Goal: Transaction & Acquisition: Purchase product/service

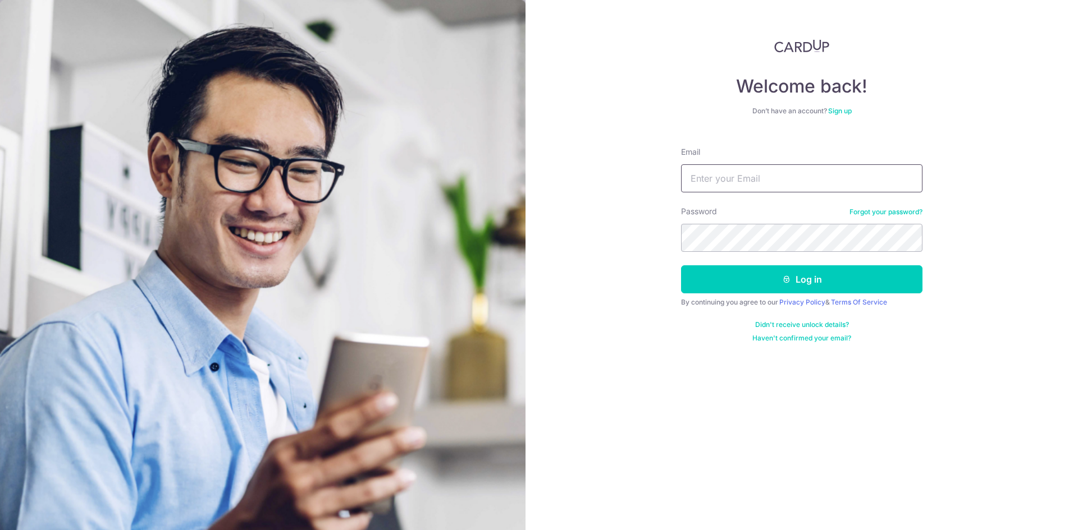
click at [712, 171] on input "Email" at bounding box center [801, 178] width 241 height 28
type input "[EMAIL_ADDRESS][DOMAIN_NAME]"
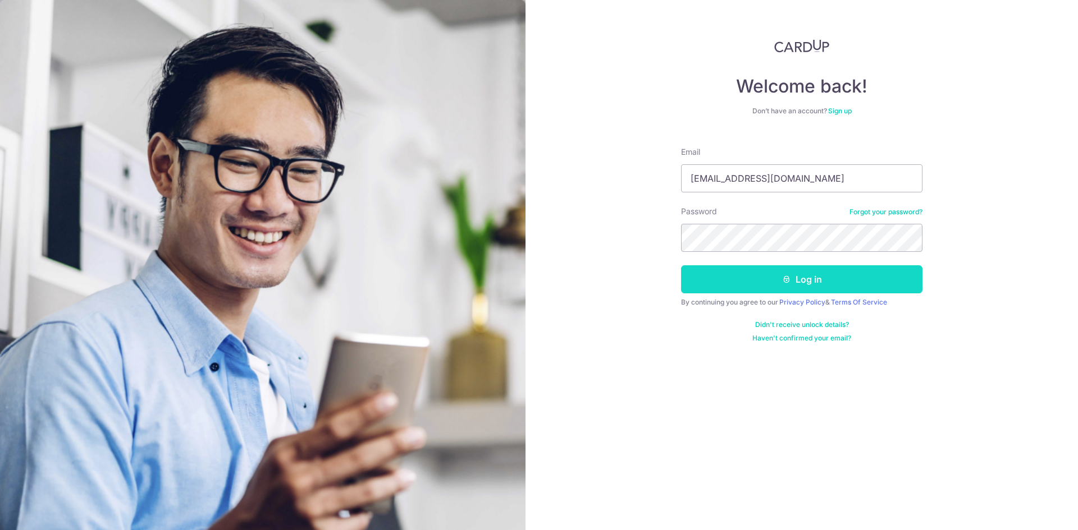
click at [739, 278] on button "Log in" at bounding box center [801, 279] width 241 height 28
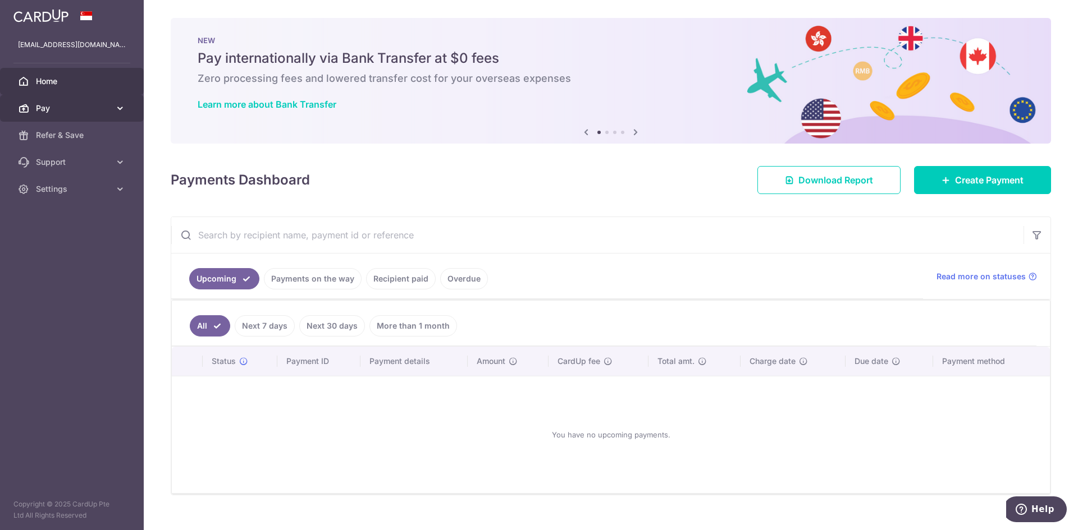
click at [61, 113] on span "Pay" at bounding box center [73, 108] width 74 height 11
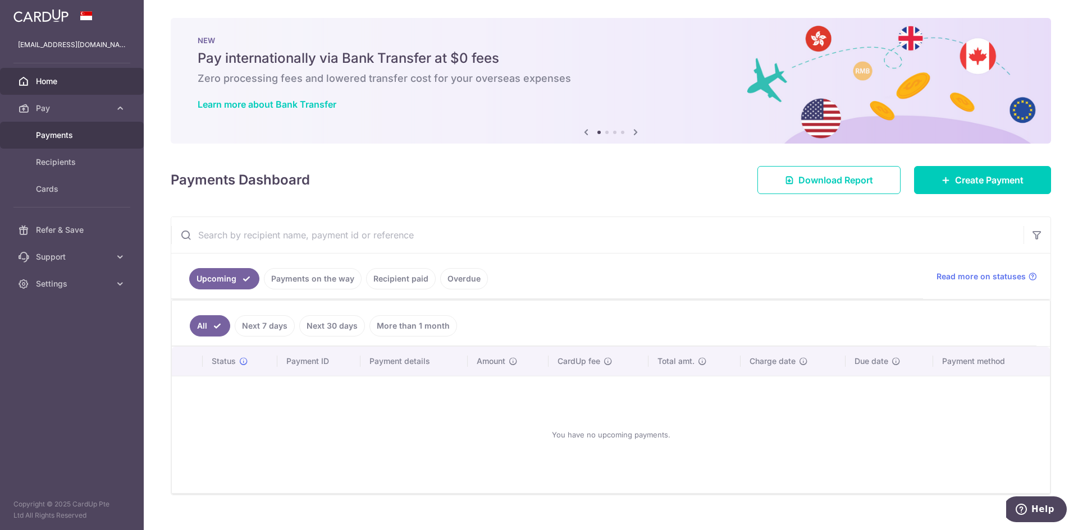
drag, startPoint x: 77, startPoint y: 135, endPoint x: 84, endPoint y: 136, distance: 7.3
click at [77, 135] on span "Payments" at bounding box center [73, 135] width 74 height 11
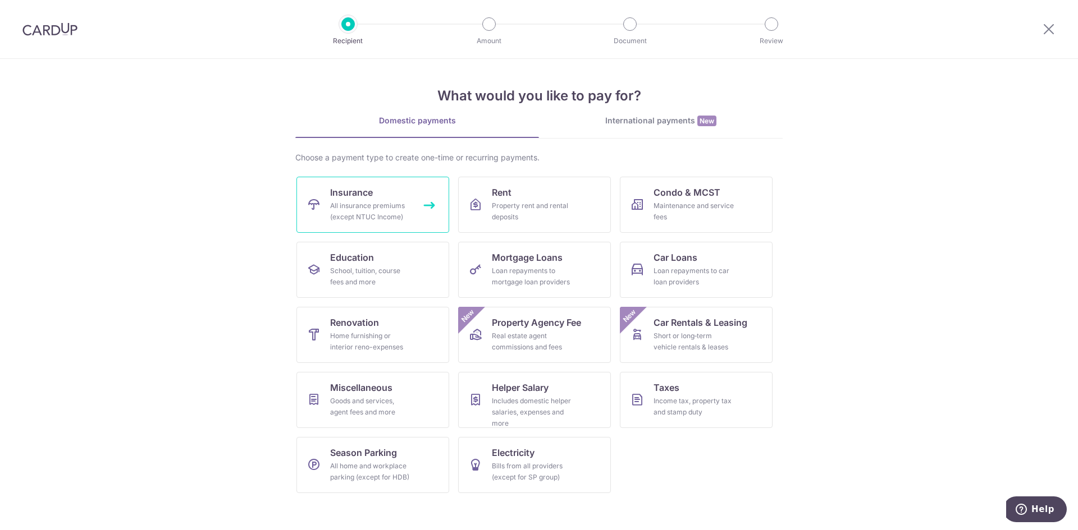
click at [384, 194] on link "Insurance All insurance premiums (except NTUC Income)" at bounding box center [372, 205] width 153 height 56
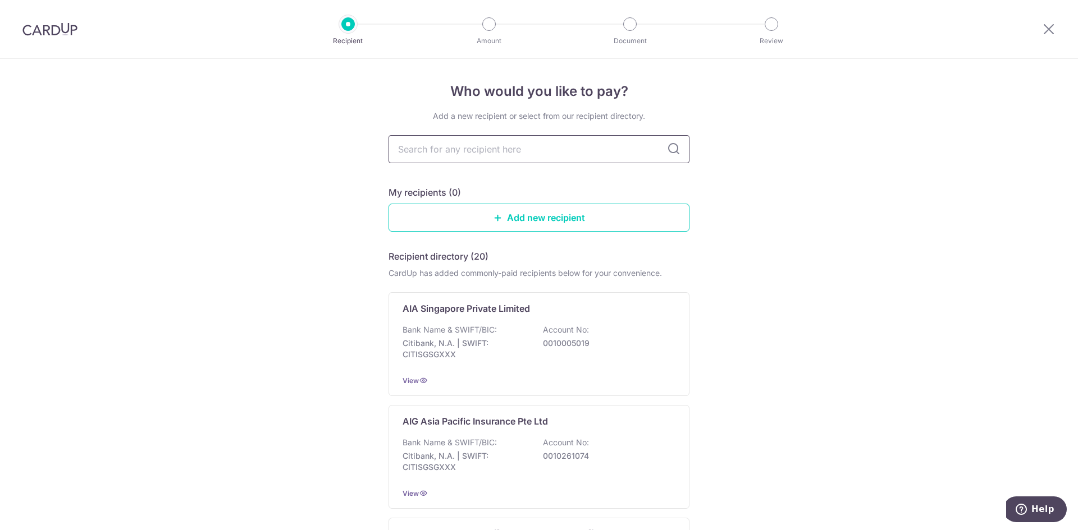
click at [450, 149] on input "text" at bounding box center [538, 149] width 301 height 28
type input "pruden"
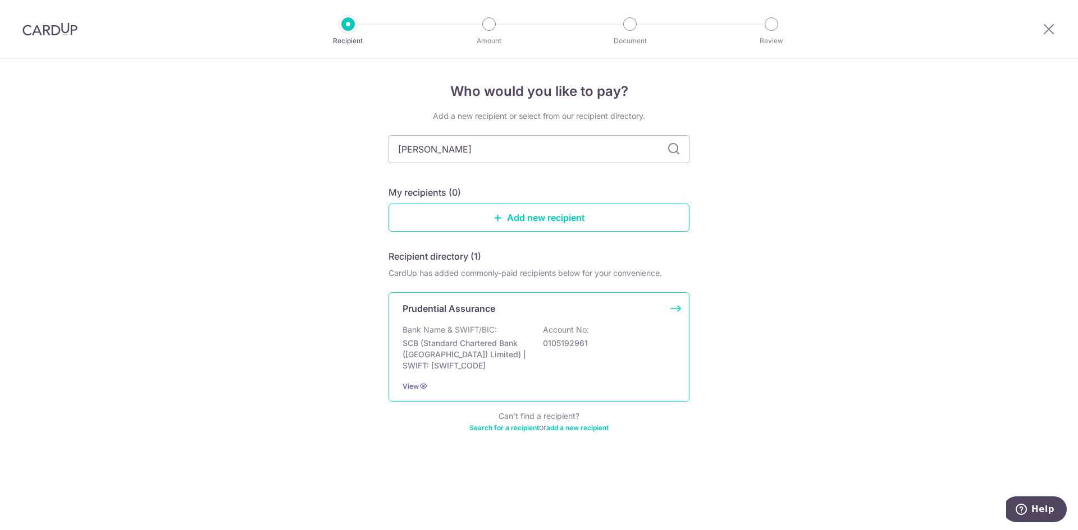
click at [465, 321] on div "Prudential Assurance Bank Name & SWIFT/BIC: SCB (Standard Chartered Bank (Singa…" at bounding box center [538, 346] width 301 height 109
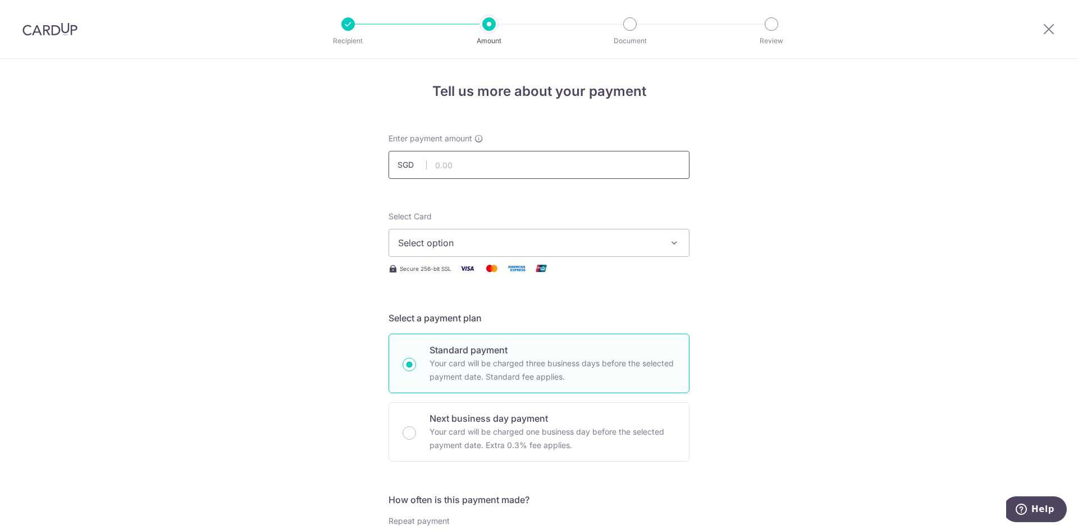
click at [489, 166] on input "text" at bounding box center [538, 165] width 301 height 28
type input "1,055.94"
click at [499, 250] on button "Select option" at bounding box center [538, 243] width 301 height 28
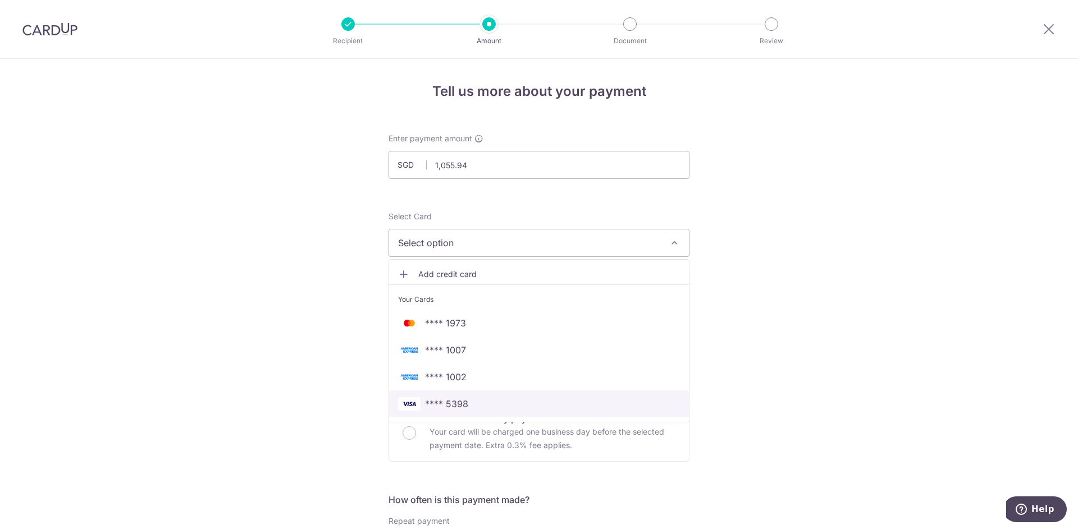
click at [487, 409] on span "**** 5398" at bounding box center [539, 403] width 282 height 13
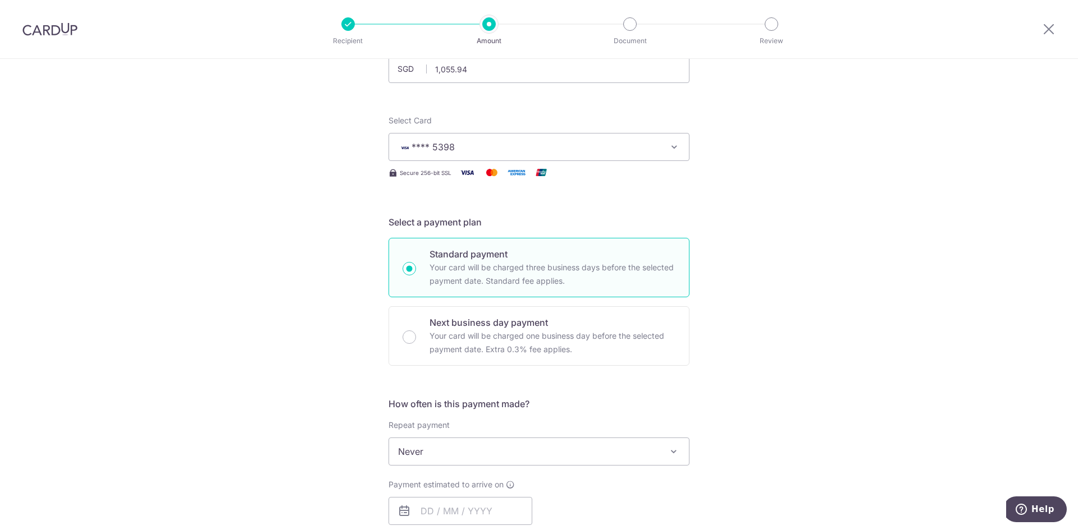
scroll to position [168, 0]
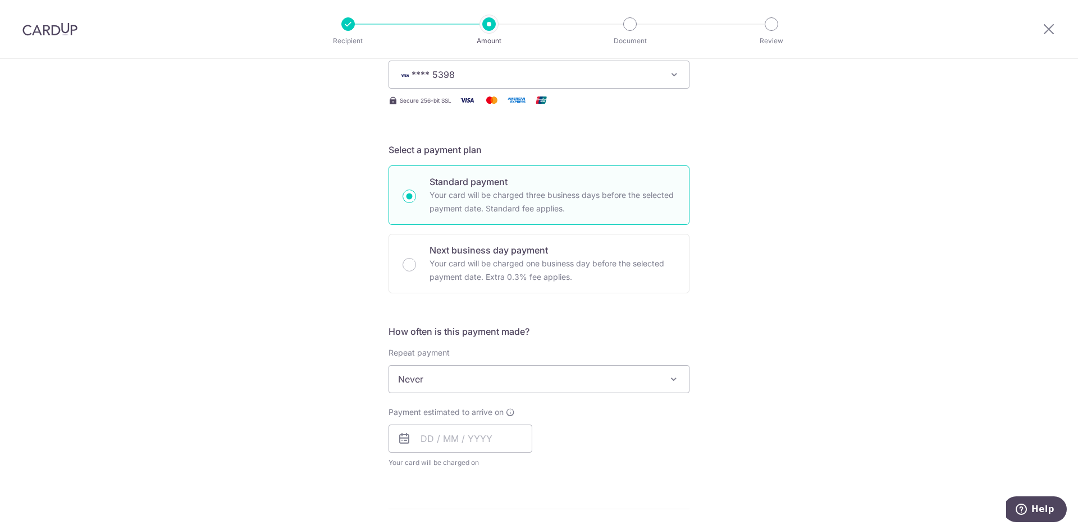
click at [447, 378] on span "Never" at bounding box center [539, 379] width 300 height 27
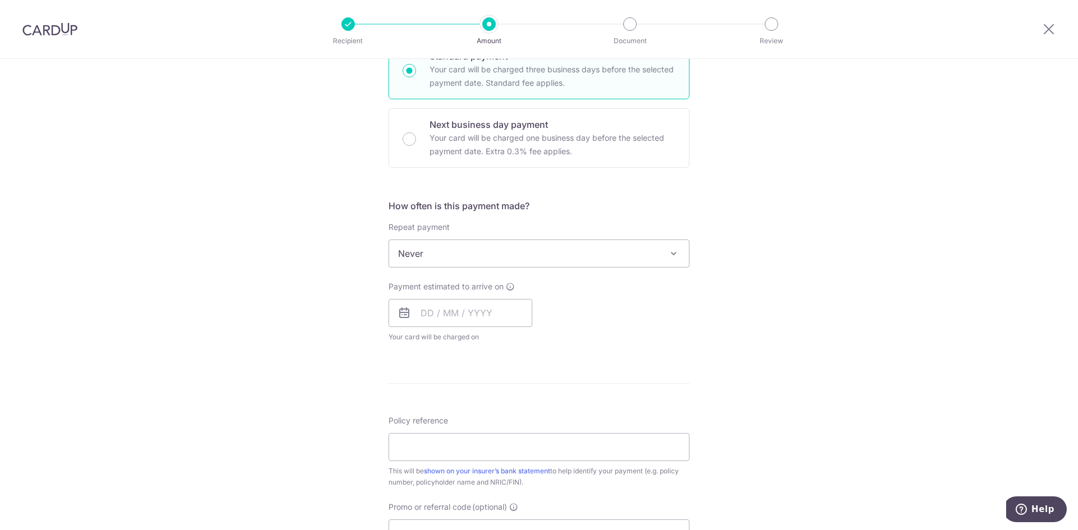
scroll to position [393, 0]
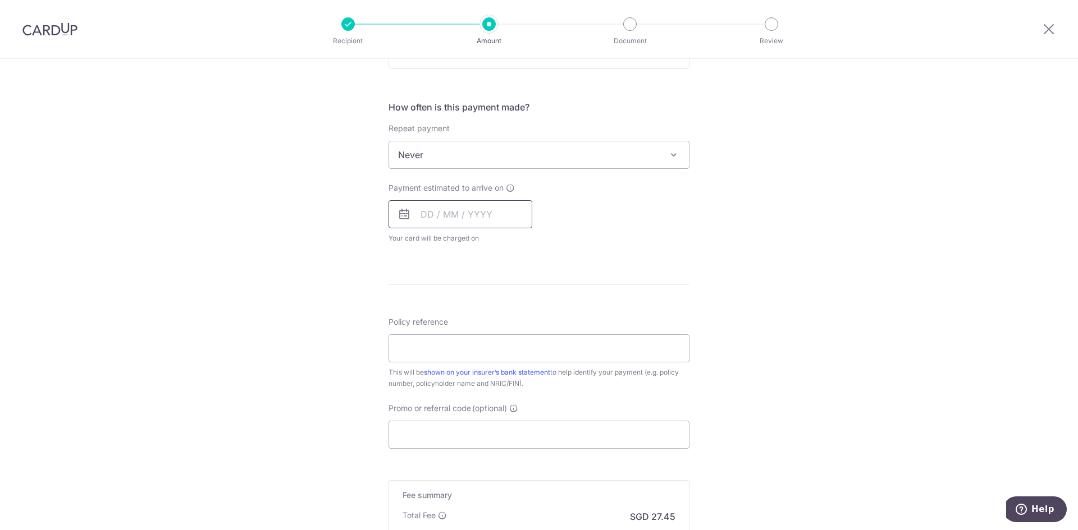
click at [419, 212] on input "text" at bounding box center [460, 214] width 144 height 28
click at [290, 369] on div "Tell us more about your payment Enter payment amount SGD 1,055.94 1055.94 Selec…" at bounding box center [539, 173] width 1078 height 1015
click at [436, 217] on input "text" at bounding box center [460, 214] width 144 height 28
click at [521, 338] on link "17" at bounding box center [524, 339] width 18 height 18
type input "[DATE]"
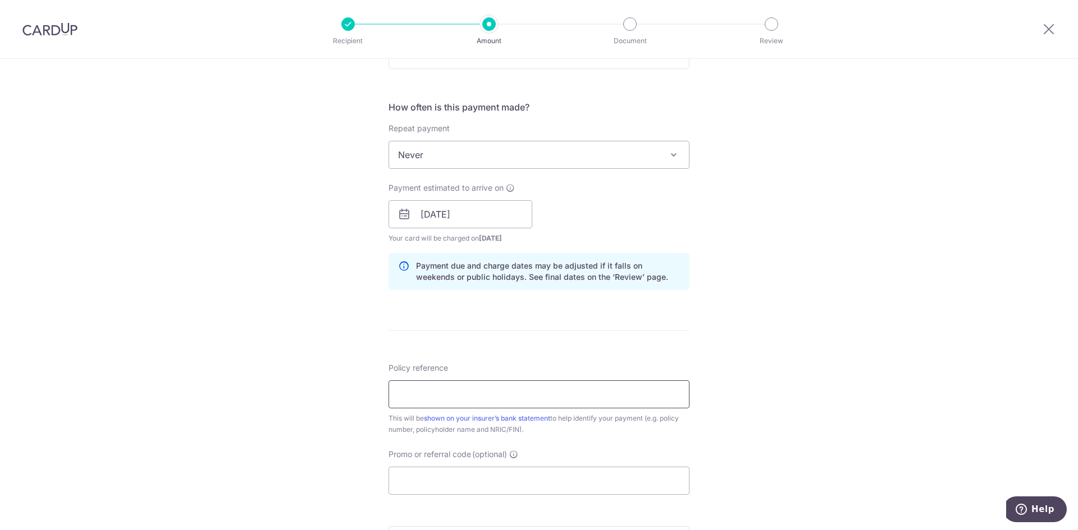
click at [411, 387] on input "Policy reference" at bounding box center [538, 395] width 301 height 28
type input "C"
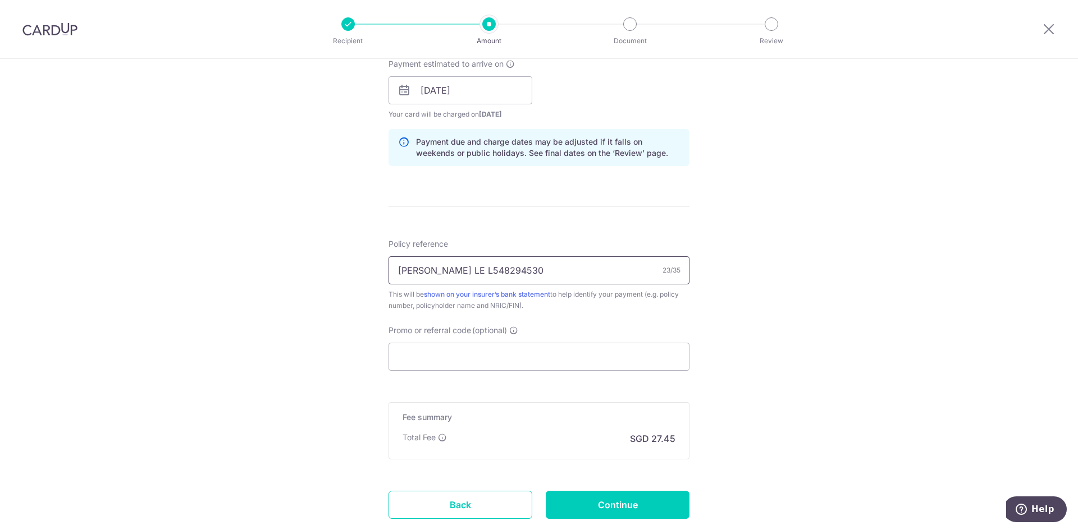
scroll to position [561, 0]
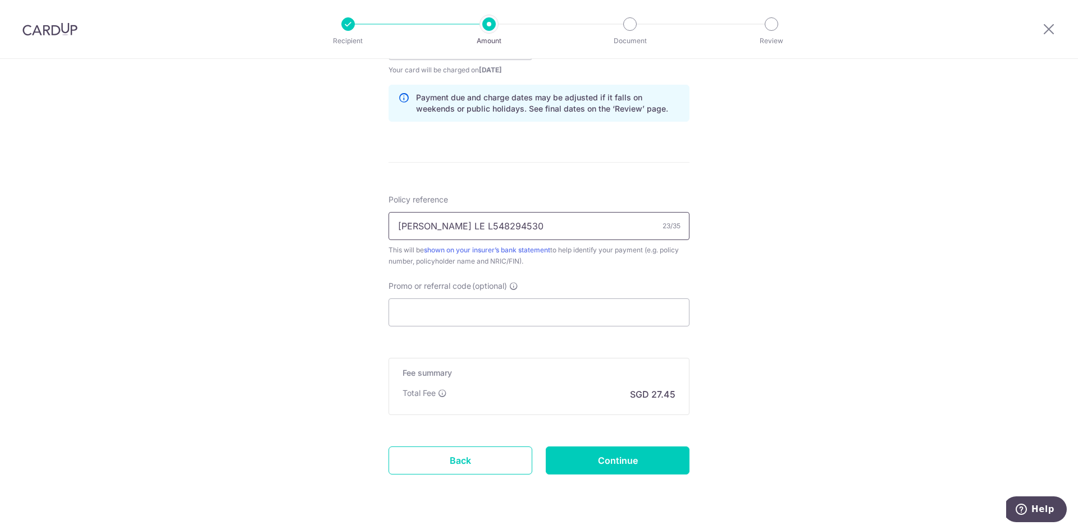
type input "[PERSON_NAME] LE L548294530"
click at [439, 318] on input "Promo or referral code (optional)" at bounding box center [538, 313] width 301 height 28
paste input "OFF225"
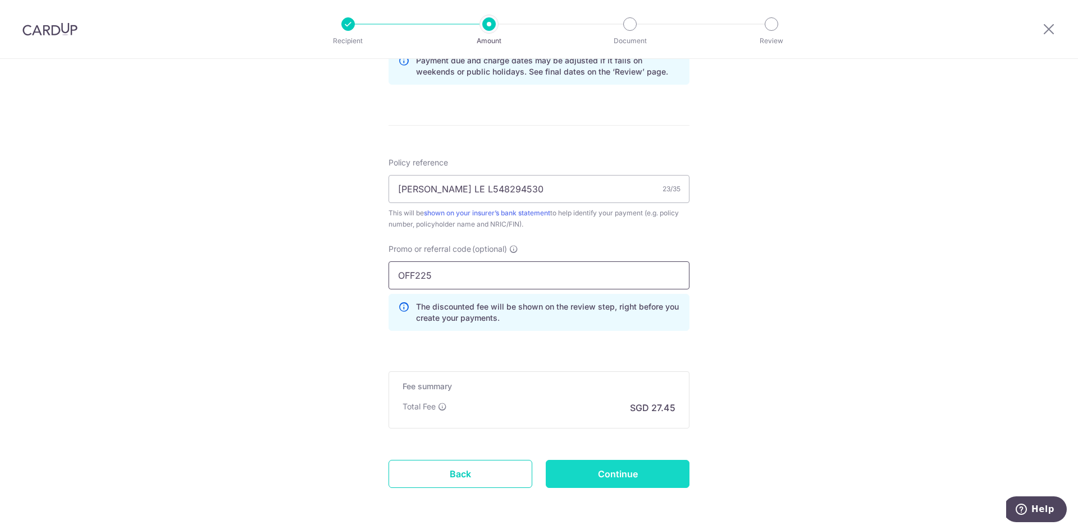
scroll to position [640, 0]
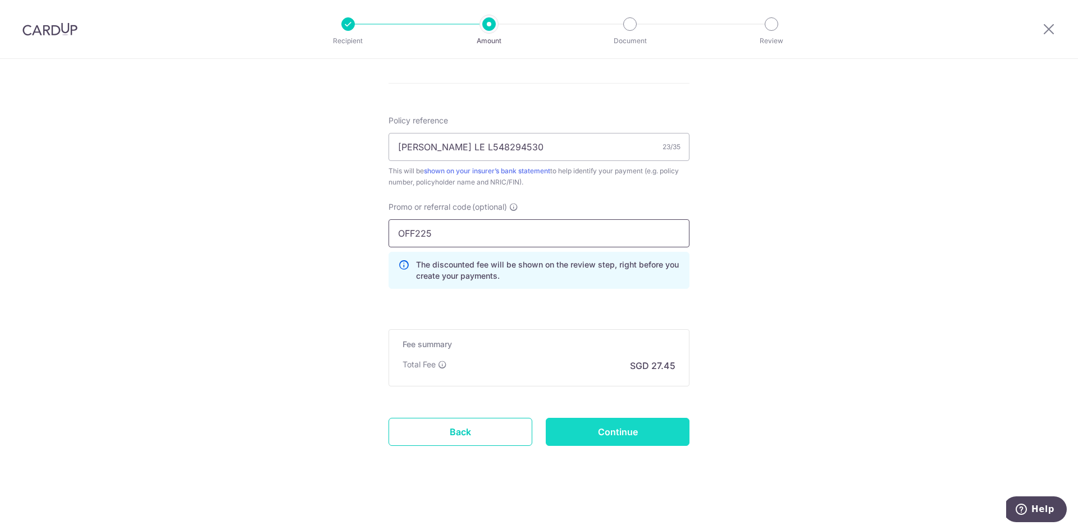
type input "OFF225"
click at [599, 432] on input "Continue" at bounding box center [618, 432] width 144 height 28
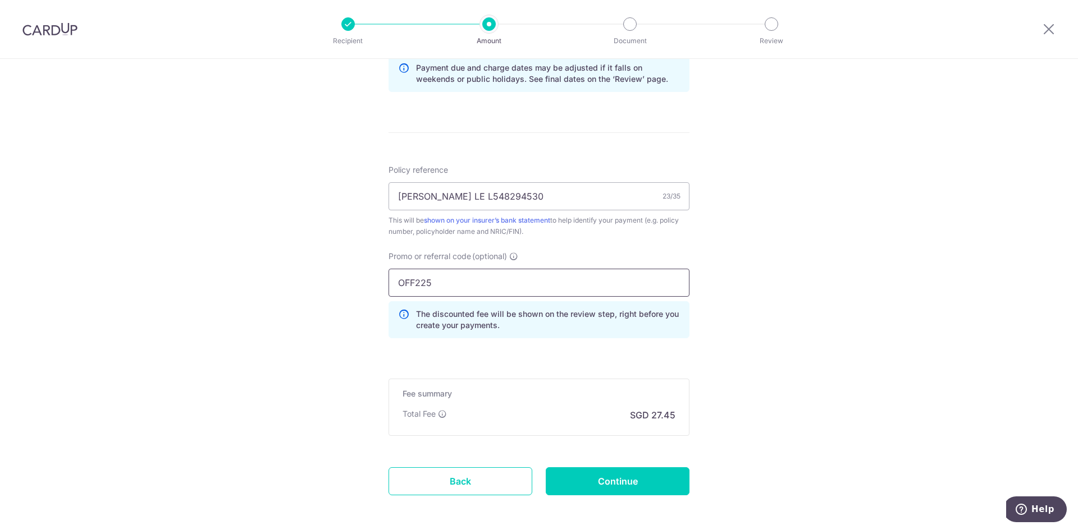
scroll to position [617, 0]
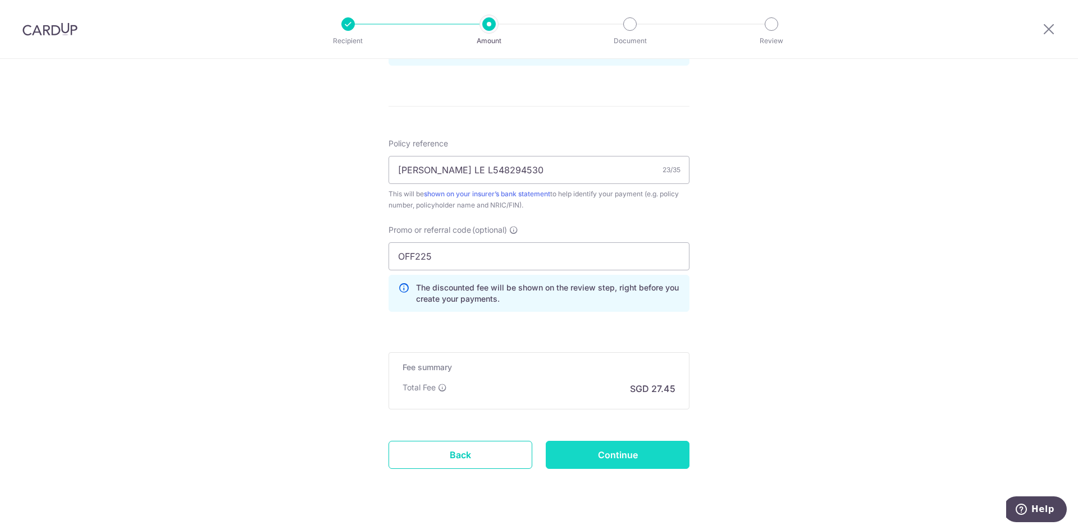
click at [633, 449] on input "Continue" at bounding box center [618, 455] width 144 height 28
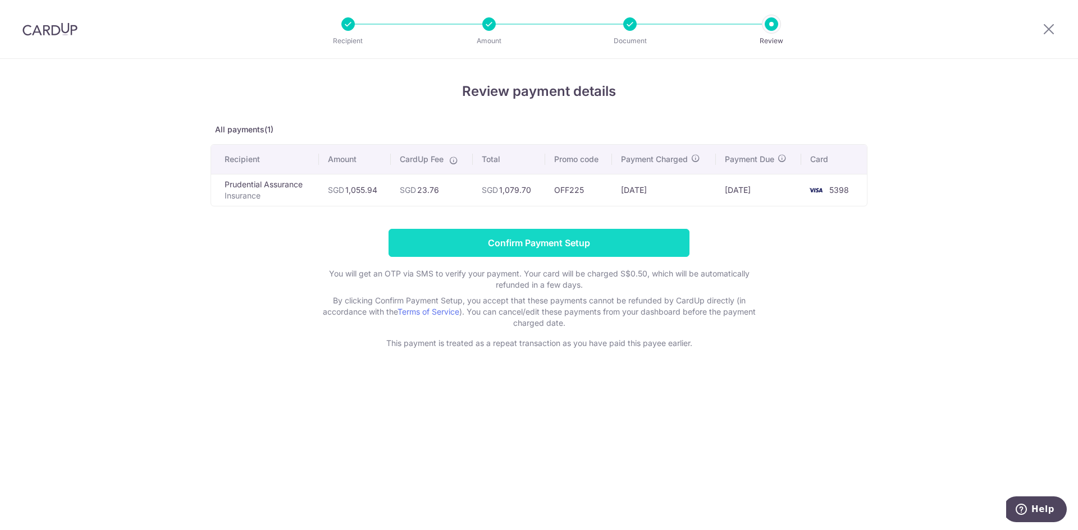
click at [604, 240] on input "Confirm Payment Setup" at bounding box center [538, 243] width 301 height 28
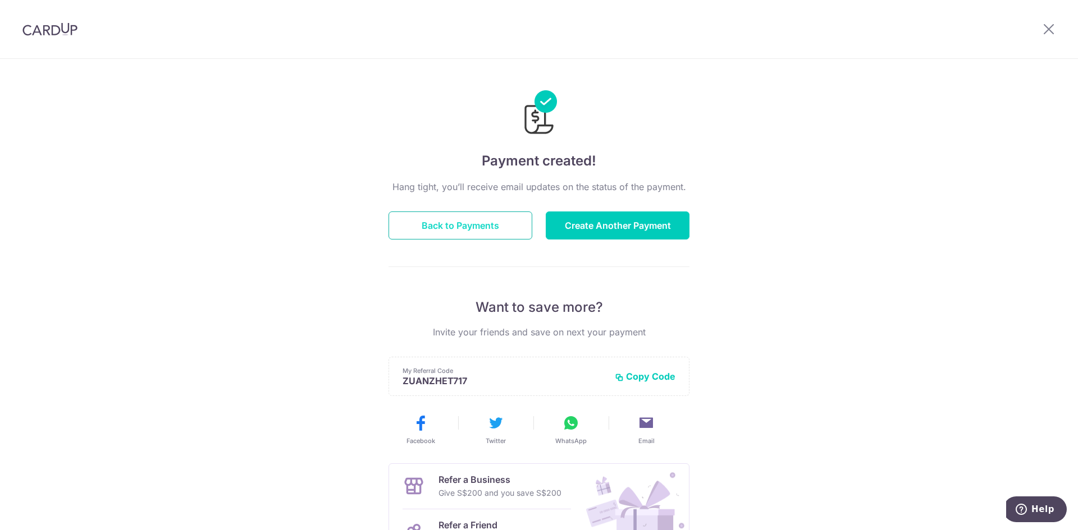
click at [468, 221] on button "Back to Payments" at bounding box center [460, 226] width 144 height 28
